Goal: Task Accomplishment & Management: Manage account settings

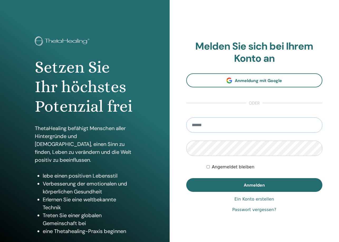
type input "**********"
click at [254, 185] on button "Anmelden" at bounding box center [254, 185] width 136 height 14
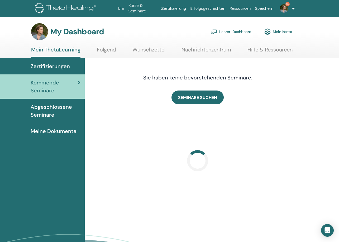
click at [242, 31] on link "Lehrer-Dashboard" at bounding box center [231, 32] width 41 height 12
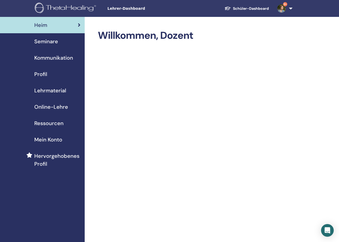
click at [51, 42] on span "Seminare" at bounding box center [46, 41] width 24 height 8
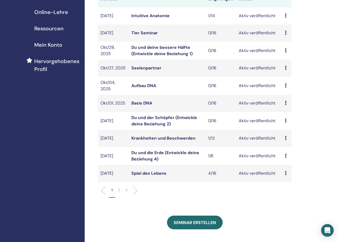
scroll to position [109, 0]
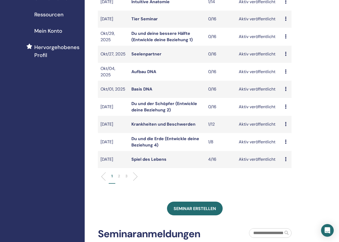
click at [118, 175] on p "2" at bounding box center [119, 176] width 2 height 6
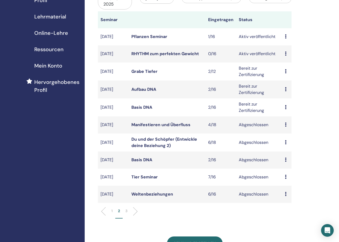
scroll to position [72, 0]
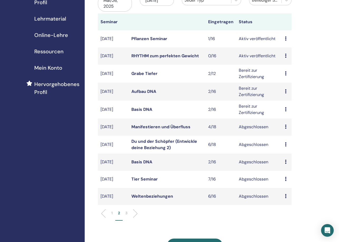
click at [141, 73] on link "Grabe Tiefer" at bounding box center [144, 74] width 26 height 6
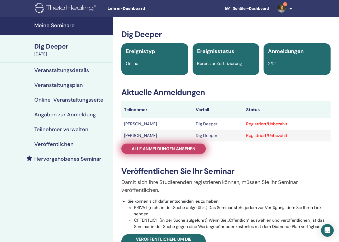
click at [174, 149] on span "Alle Anmeldungen ansehen" at bounding box center [164, 149] width 64 height 6
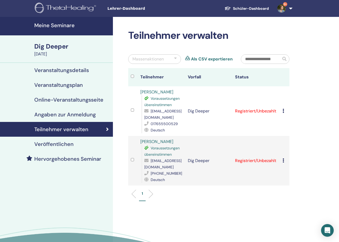
click at [283, 109] on icon at bounding box center [283, 111] width 2 height 4
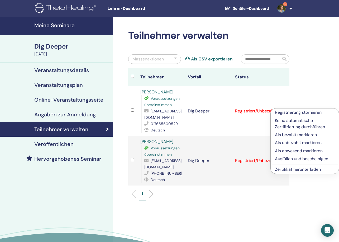
click at [285, 158] on p "Ausfüllen und bescheinigen" at bounding box center [305, 159] width 60 height 6
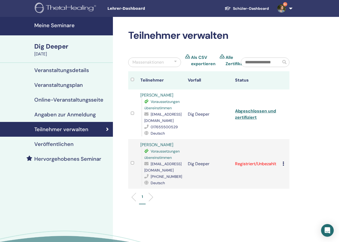
click at [283, 161] on icon at bounding box center [283, 163] width 2 height 4
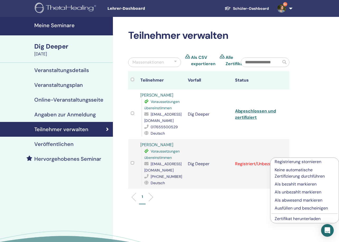
click at [281, 207] on p "Ausfüllen und bescheinigen" at bounding box center [305, 208] width 60 height 6
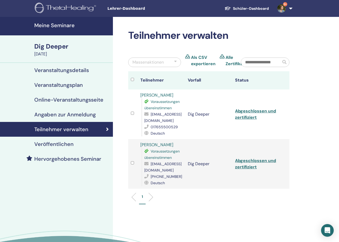
click at [70, 25] on h4 "Meine Seminare" at bounding box center [71, 25] width 75 height 6
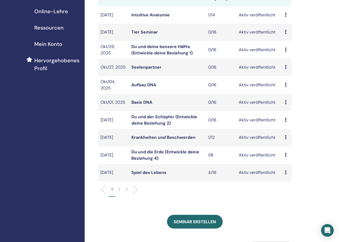
scroll to position [97, 0]
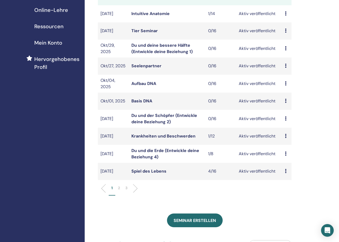
click at [119, 186] on p "2" at bounding box center [119, 188] width 2 height 6
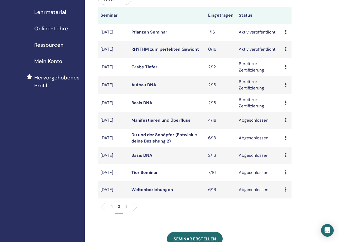
scroll to position [79, 0]
click at [306, 114] on div "Meine Seminare Sie können den Filter anpassen, um bevorstehende Seminare über d…" at bounding box center [212, 189] width 254 height 503
click at [112, 206] on p "1" at bounding box center [111, 206] width 1 height 6
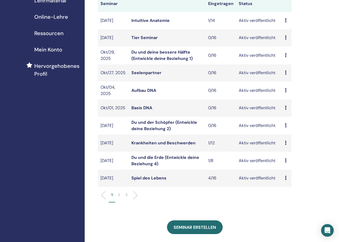
scroll to position [94, 0]
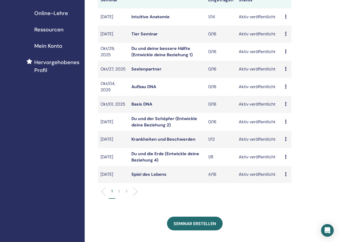
click at [134, 103] on link "Basis DNA" at bounding box center [141, 104] width 21 height 6
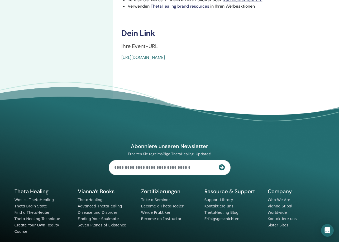
scroll to position [228, 0]
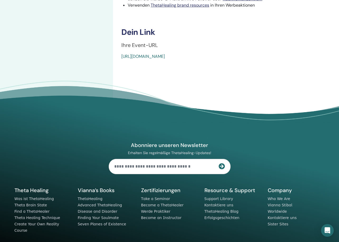
drag, startPoint x: 117, startPoint y: 57, endPoint x: 245, endPoint y: 58, distance: 128.2
copy link "https://www.thetahealing.com/seminar-369760-details.html"
